Goal: Task Accomplishment & Management: Check status

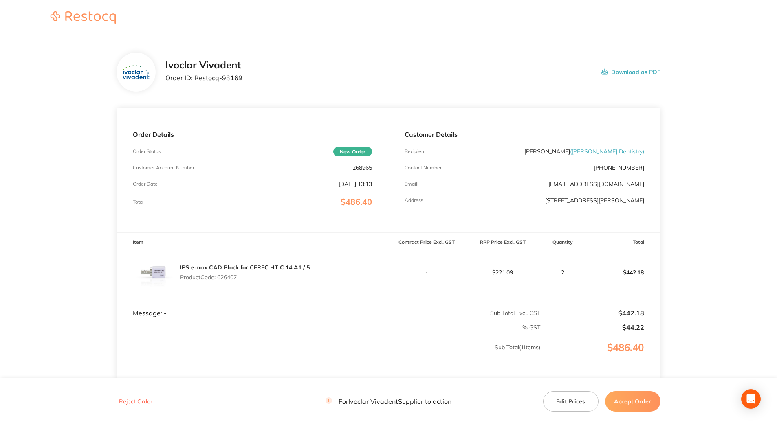
click at [641, 399] on button "Accept Order" at bounding box center [632, 402] width 55 height 20
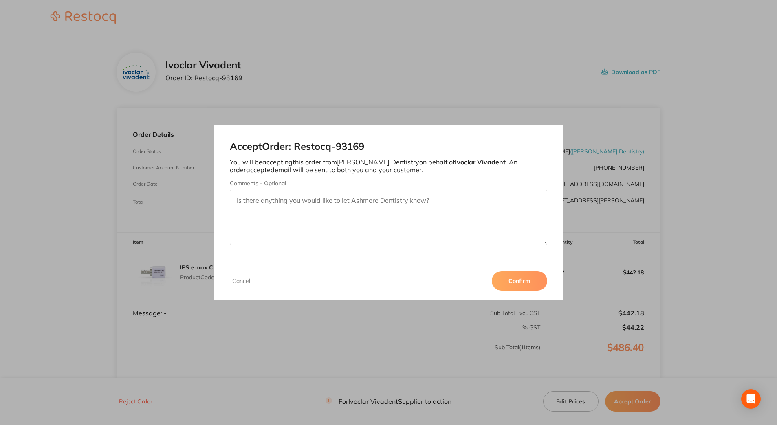
click at [519, 282] on button "Confirm" at bounding box center [519, 281] width 55 height 20
